Goal: Information Seeking & Learning: Learn about a topic

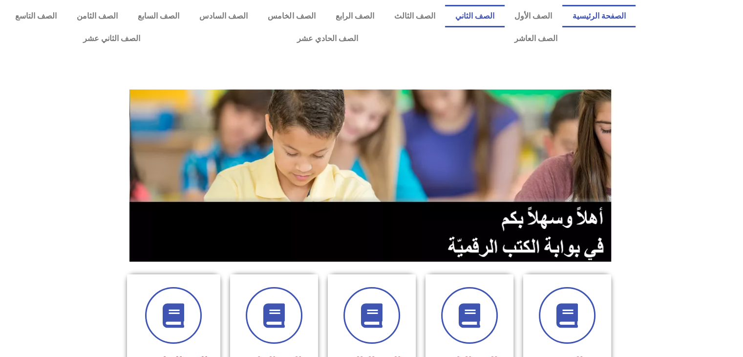
click at [478, 16] on link "الصف الثاني" at bounding box center [474, 16] width 59 height 22
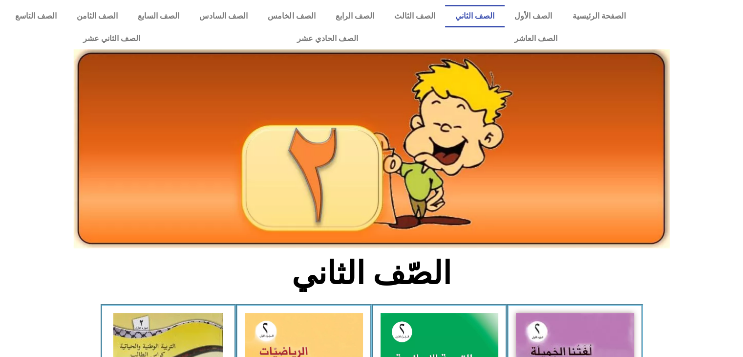
scroll to position [299, 0]
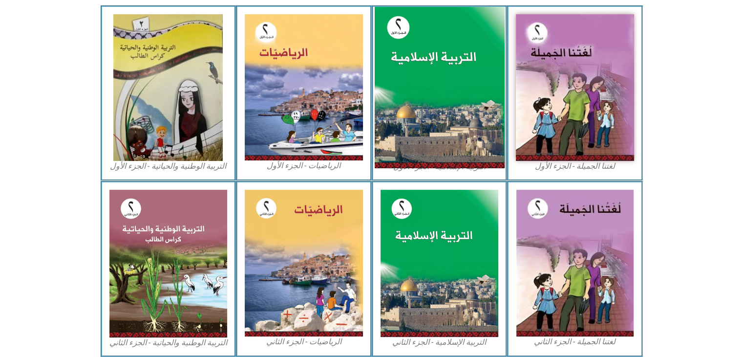
click at [473, 131] on img at bounding box center [439, 88] width 130 height 162
